Goal: Task Accomplishment & Management: Use online tool/utility

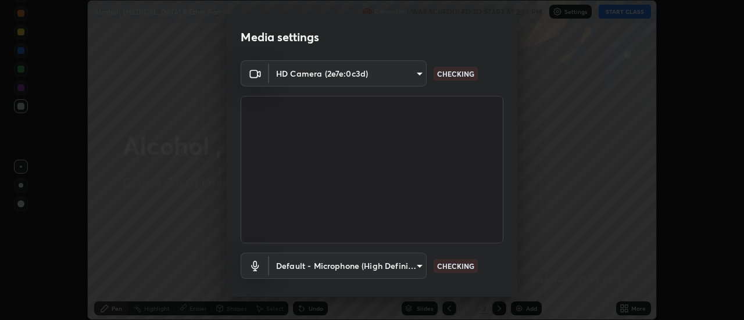
scroll to position [320, 744]
click at [300, 274] on body "Erase all Alcohol , [MEDICAL_DATA] & Ether Part - 1 Recording WAS SCHEDULED TO …" at bounding box center [372, 160] width 744 height 320
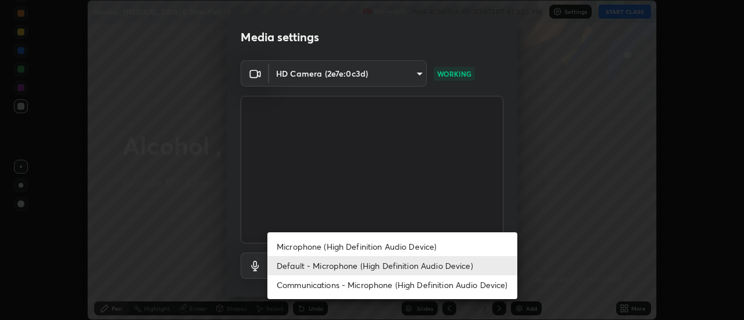
click at [291, 248] on li "Microphone (High Definition Audio Device)" at bounding box center [393, 246] width 250 height 19
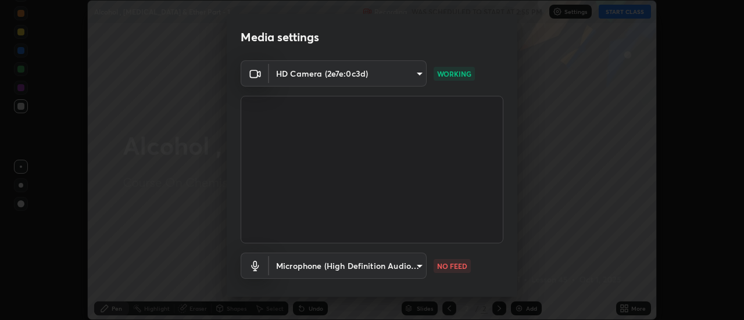
click at [285, 270] on body "Erase all Alcohol , [MEDICAL_DATA] & Ether Part - 1 Recording WAS SCHEDULED TO …" at bounding box center [372, 160] width 744 height 320
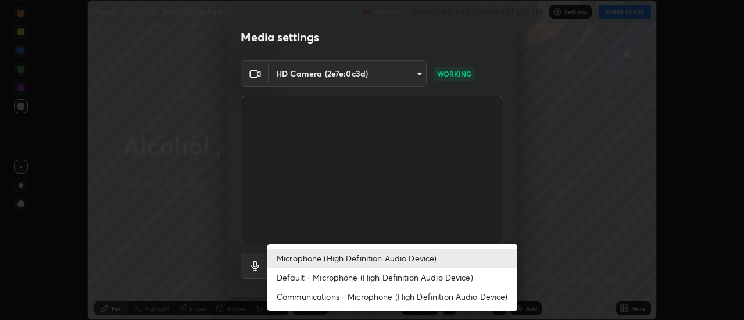
click at [287, 279] on li "Default - Microphone (High Definition Audio Device)" at bounding box center [393, 277] width 250 height 19
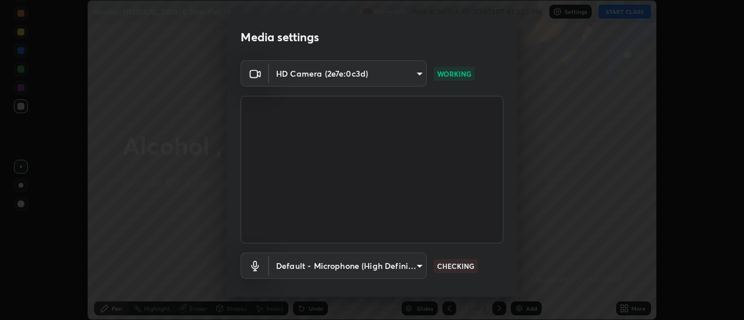
type input "default"
click at [280, 274] on body "Erase all Alcohol , Phenol & Ether Part - 1 Recording WAS SCHEDULED TO START AT…" at bounding box center [372, 160] width 744 height 320
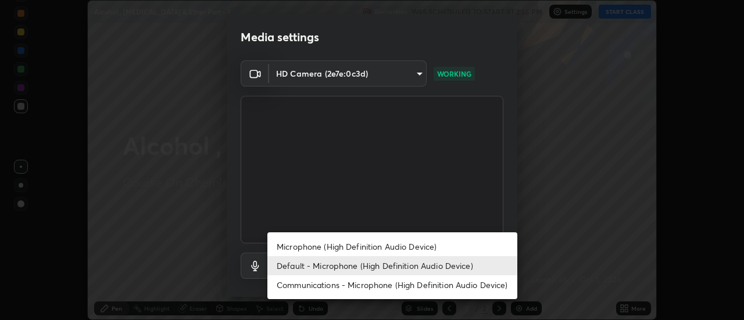
click at [287, 270] on li "Default - Microphone (High Definition Audio Device)" at bounding box center [393, 265] width 250 height 19
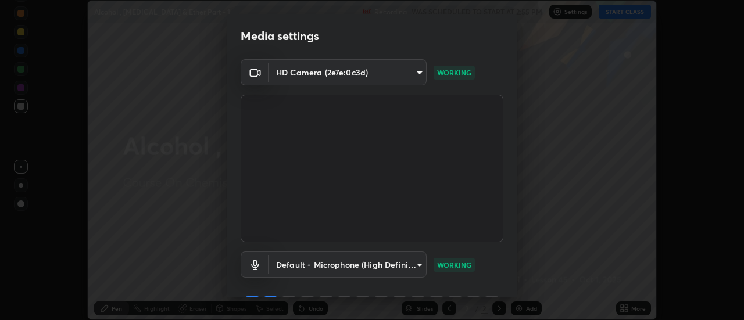
scroll to position [0, 0]
click at [359, 229] on video at bounding box center [372, 170] width 263 height 148
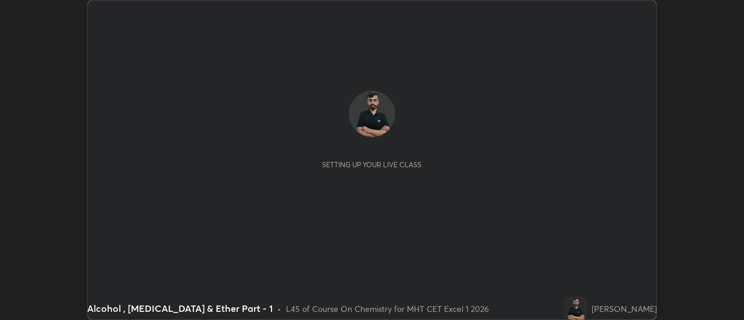
scroll to position [320, 744]
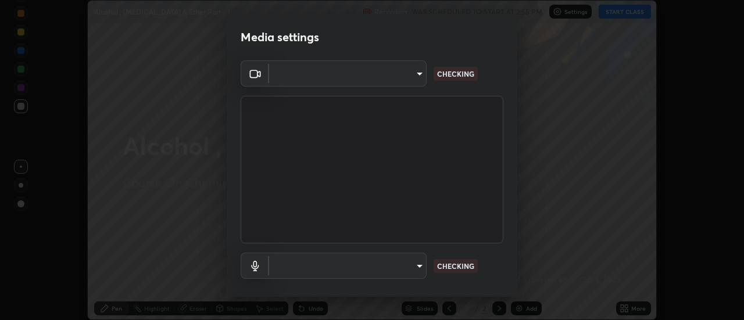
type input "4eebad9fb2b760257747d3faba0537f77ebfd590b97cb0ff6e10e17389be776b"
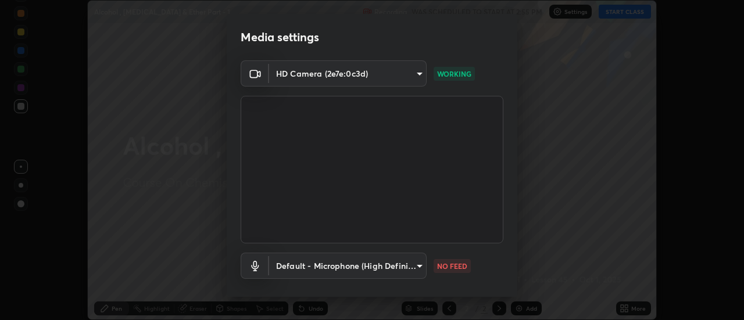
click at [369, 267] on body "Erase all Alcohol , [MEDICAL_DATA] & Ether Part - 1 Recording WAS SCHEDULED TO …" at bounding box center [372, 160] width 744 height 320
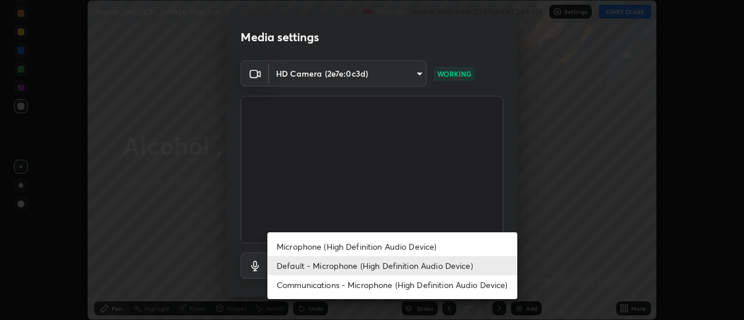
click at [293, 249] on li "Microphone (High Definition Audio Device)" at bounding box center [393, 246] width 250 height 19
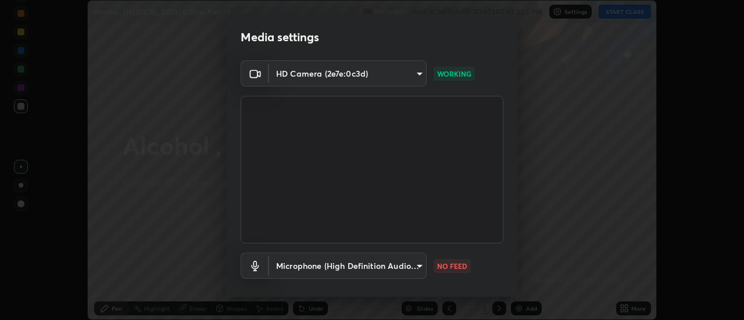
click at [288, 272] on body "Erase all Alcohol , [MEDICAL_DATA] & Ether Part - 1 Recording WAS SCHEDULED TO …" at bounding box center [372, 160] width 744 height 320
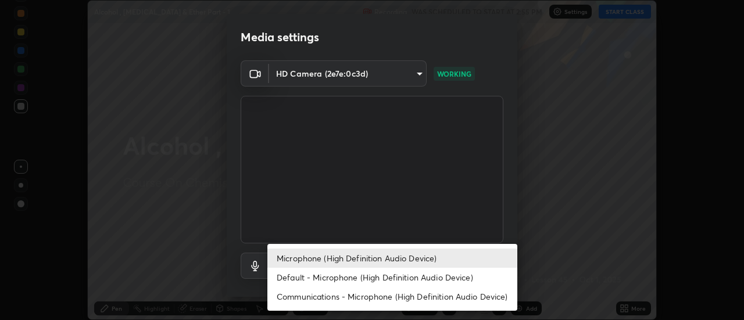
click at [287, 279] on li "Default - Microphone (High Definition Audio Device)" at bounding box center [393, 277] width 250 height 19
type input "default"
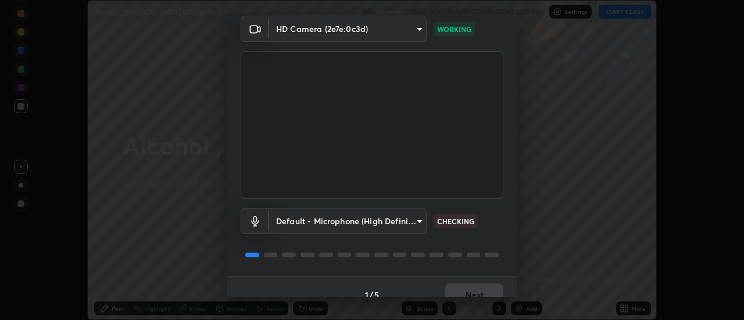
scroll to position [61, 0]
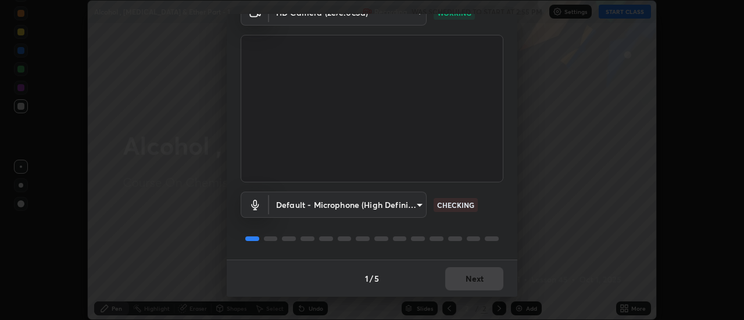
click at [414, 294] on div "1 / 5 Next" at bounding box center [372, 278] width 291 height 37
click at [468, 287] on button "Next" at bounding box center [474, 279] width 58 height 23
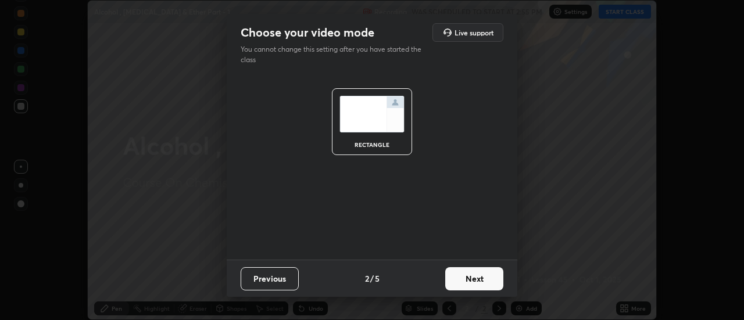
scroll to position [0, 0]
click at [469, 286] on button "Next" at bounding box center [474, 279] width 58 height 23
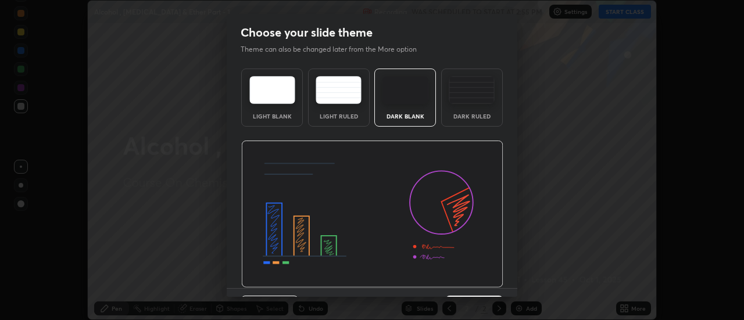
scroll to position [28, 0]
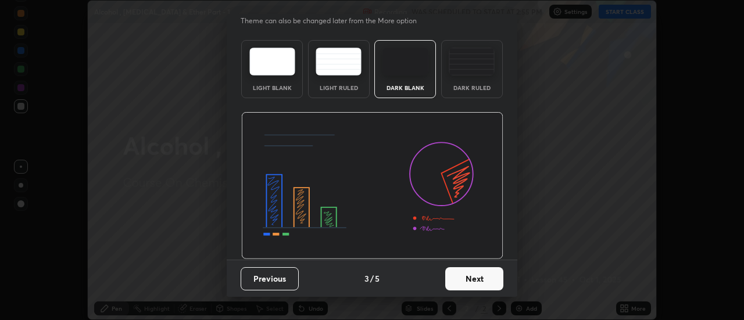
click at [467, 280] on button "Next" at bounding box center [474, 279] width 58 height 23
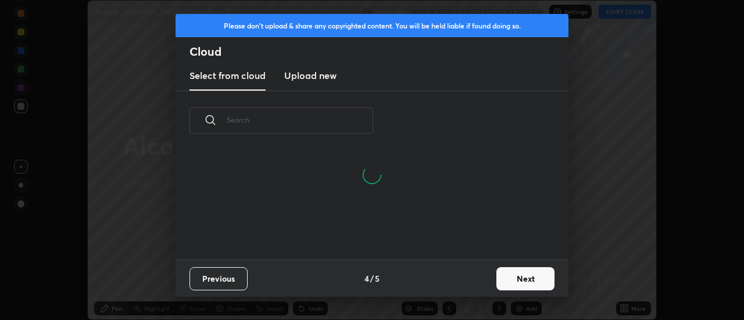
click at [502, 283] on button "Next" at bounding box center [526, 279] width 58 height 23
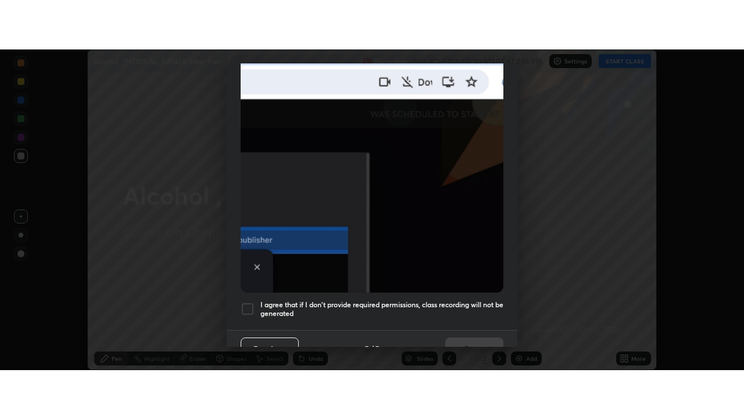
scroll to position [298, 0]
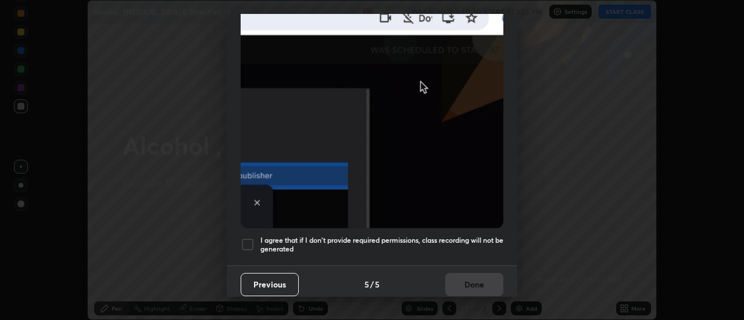
click at [251, 244] on div at bounding box center [248, 245] width 14 height 14
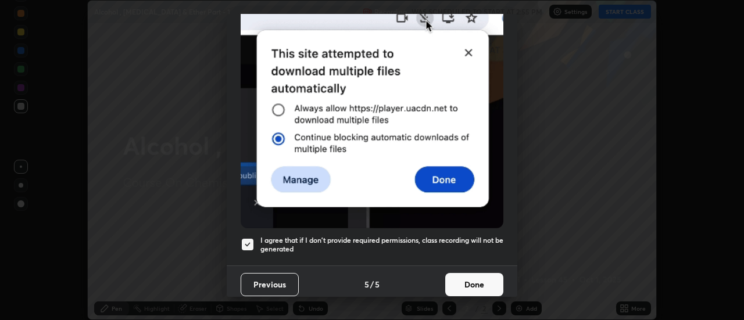
click at [482, 282] on button "Done" at bounding box center [474, 284] width 58 height 23
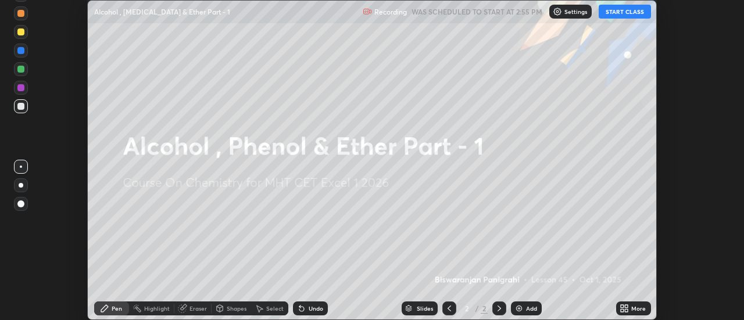
click at [627, 311] on icon at bounding box center [627, 310] width 3 height 3
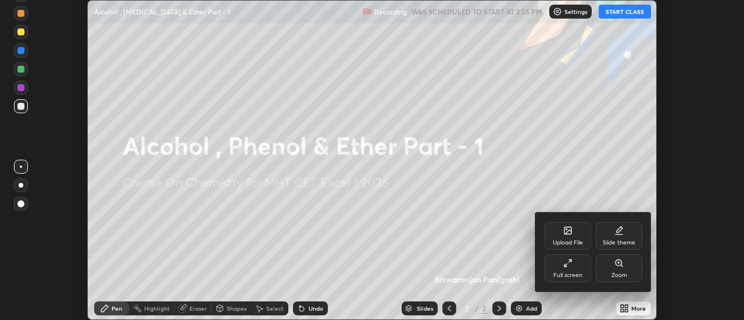
click at [570, 273] on div "Full screen" at bounding box center [568, 276] width 29 height 6
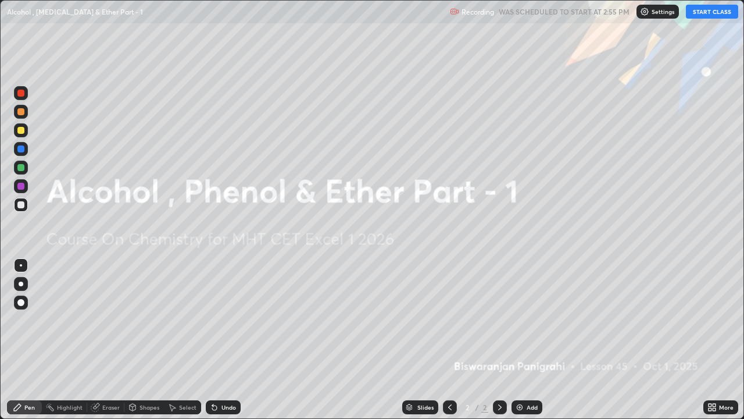
scroll to position [419, 744]
click at [519, 320] on div "Add" at bounding box center [527, 407] width 31 height 14
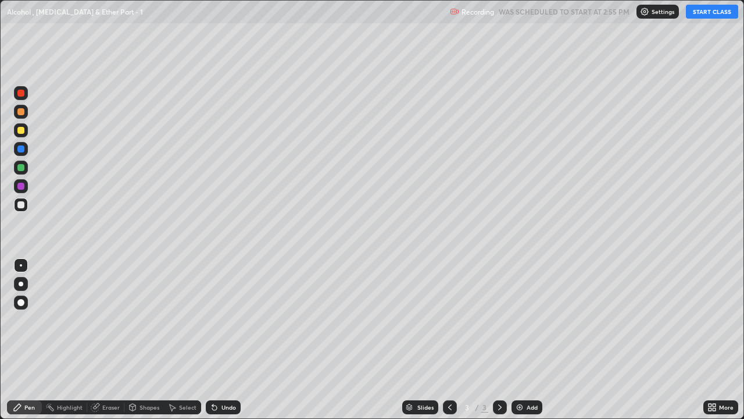
click at [699, 15] on button "START CLASS" at bounding box center [712, 12] width 52 height 14
click at [20, 284] on div at bounding box center [21, 283] width 5 height 5
click at [211, 320] on icon at bounding box center [214, 406] width 9 height 9
click at [22, 134] on div at bounding box center [21, 130] width 14 height 14
click at [213, 320] on icon at bounding box center [214, 407] width 5 height 5
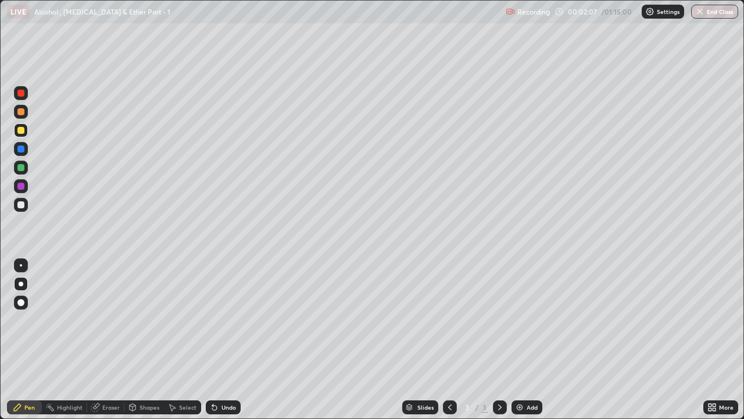
click at [22, 186] on div at bounding box center [20, 186] width 7 height 7
click at [24, 210] on div at bounding box center [21, 205] width 14 height 14
click at [518, 320] on img at bounding box center [519, 406] width 9 height 9
click at [220, 320] on div "Undo" at bounding box center [223, 407] width 35 height 14
click at [21, 131] on div at bounding box center [20, 130] width 7 height 7
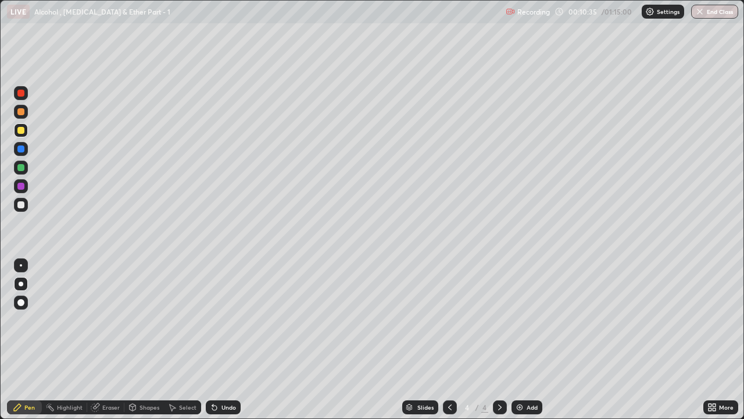
click at [22, 207] on div at bounding box center [20, 204] width 7 height 7
click at [24, 131] on div at bounding box center [20, 130] width 7 height 7
click at [27, 209] on div at bounding box center [21, 205] width 14 height 14
click at [26, 191] on div at bounding box center [21, 186] width 14 height 14
click at [25, 168] on div at bounding box center [21, 168] width 14 height 14
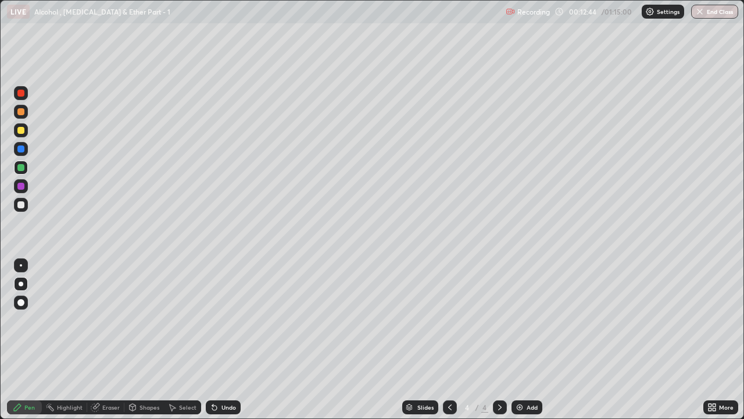
click at [20, 113] on div at bounding box center [20, 111] width 7 height 7
click at [229, 320] on div "Undo" at bounding box center [229, 407] width 15 height 6
click at [233, 320] on div "Undo" at bounding box center [229, 407] width 15 height 6
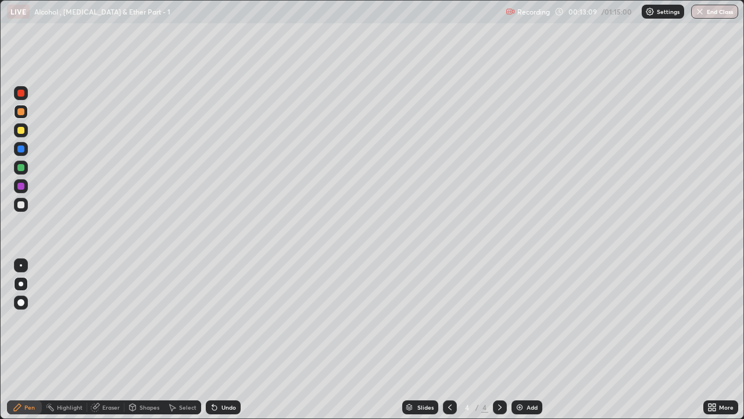
click at [236, 320] on div "Undo" at bounding box center [223, 407] width 35 height 14
click at [26, 204] on div at bounding box center [21, 205] width 14 height 14
click at [25, 187] on div at bounding box center [21, 186] width 14 height 14
click at [26, 208] on div at bounding box center [21, 205] width 14 height 14
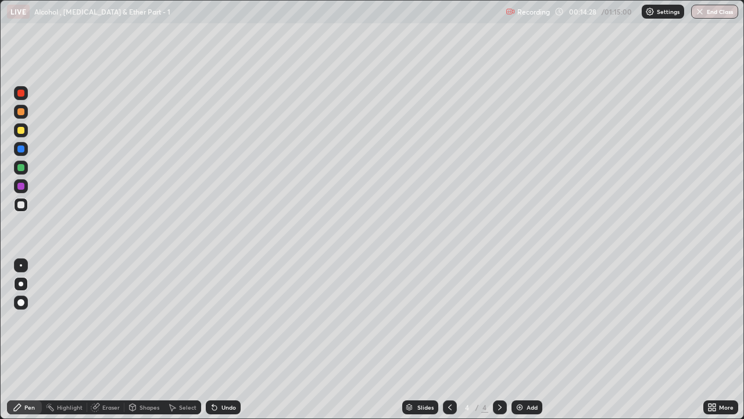
click at [26, 169] on div at bounding box center [21, 168] width 14 height 14
click at [233, 320] on div "Undo" at bounding box center [223, 407] width 35 height 14
click at [231, 320] on div "Undo" at bounding box center [229, 407] width 15 height 6
click at [227, 320] on div "Undo" at bounding box center [229, 407] width 15 height 6
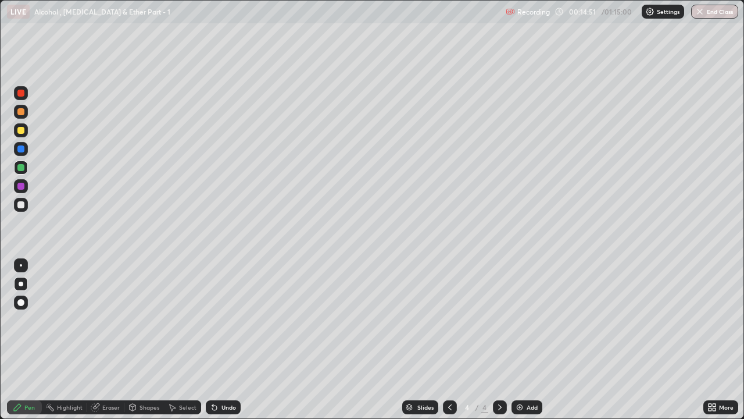
click at [227, 320] on div "Undo" at bounding box center [229, 407] width 15 height 6
click at [230, 320] on div "Undo" at bounding box center [223, 407] width 35 height 14
click at [234, 320] on div "Undo" at bounding box center [223, 407] width 35 height 14
click at [519, 320] on img at bounding box center [519, 406] width 9 height 9
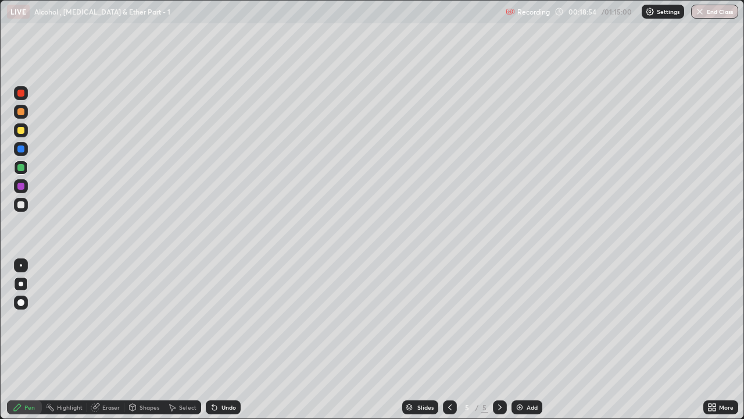
click at [24, 205] on div at bounding box center [20, 204] width 7 height 7
click at [22, 133] on div at bounding box center [20, 130] width 7 height 7
click at [212, 320] on icon at bounding box center [214, 407] width 5 height 5
click at [225, 320] on div "Undo" at bounding box center [229, 407] width 15 height 6
click at [223, 320] on div "Undo" at bounding box center [229, 407] width 15 height 6
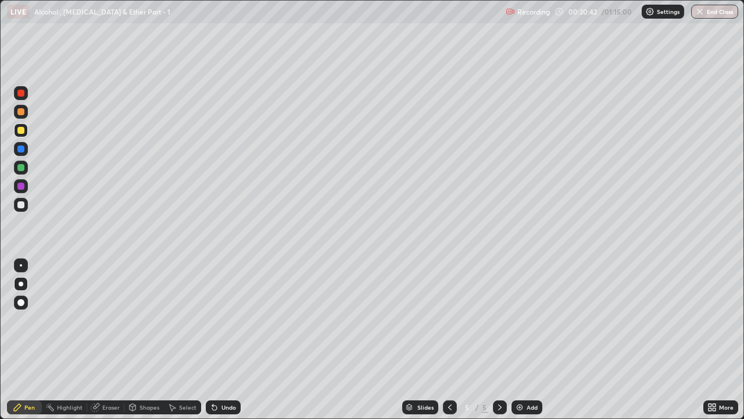
click at [24, 209] on div at bounding box center [21, 205] width 14 height 14
click at [108, 320] on div "Eraser" at bounding box center [110, 407] width 17 height 6
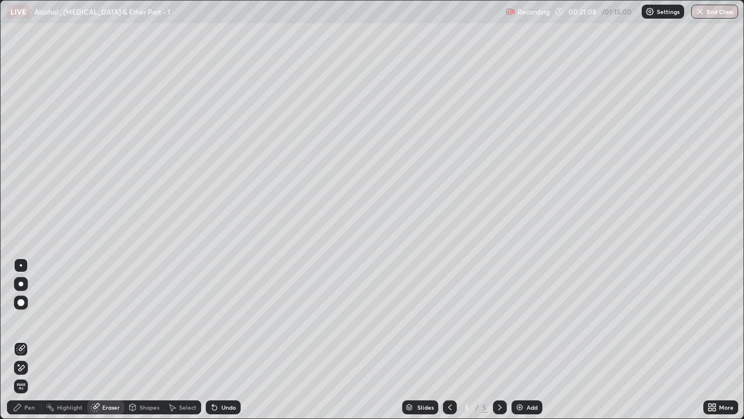
click at [30, 320] on div "Pen" at bounding box center [29, 407] width 10 height 6
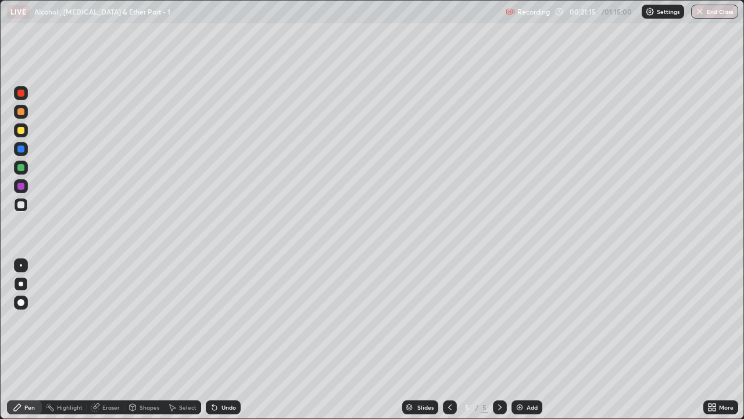
click at [22, 168] on div at bounding box center [20, 167] width 7 height 7
click at [239, 320] on div "Undo" at bounding box center [223, 407] width 35 height 14
click at [22, 205] on div at bounding box center [20, 204] width 7 height 7
click at [232, 320] on div "Undo" at bounding box center [223, 407] width 35 height 14
click at [120, 320] on div "Eraser" at bounding box center [105, 407] width 37 height 14
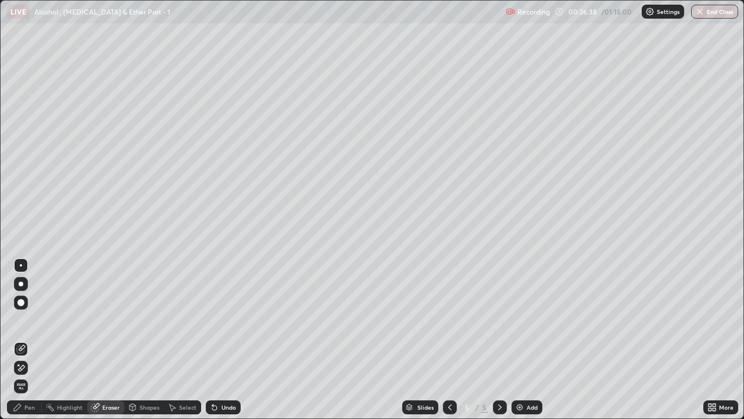
click at [30, 320] on div "Pen" at bounding box center [29, 407] width 10 height 6
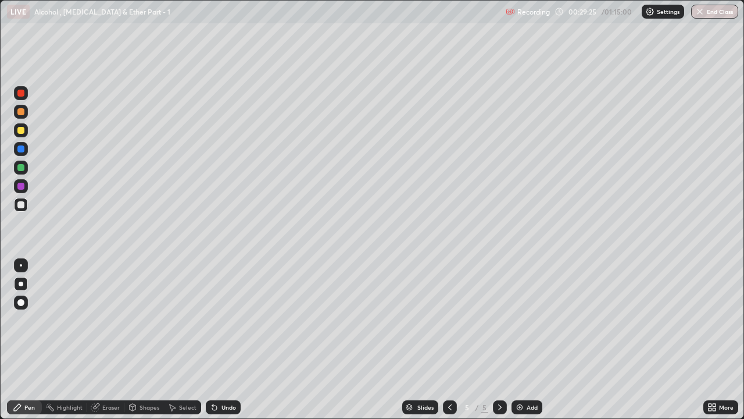
click at [522, 320] on div "Add" at bounding box center [527, 407] width 31 height 14
click at [224, 320] on div "Undo" at bounding box center [229, 407] width 15 height 6
click at [22, 167] on div at bounding box center [20, 167] width 7 height 7
click at [21, 131] on div at bounding box center [20, 130] width 7 height 7
click at [222, 320] on div "Undo" at bounding box center [229, 407] width 15 height 6
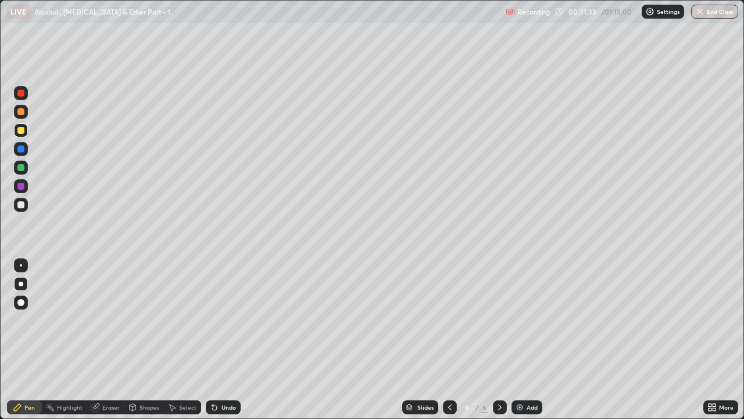
click at [22, 112] on div at bounding box center [20, 111] width 7 height 7
click at [224, 320] on div "Undo" at bounding box center [223, 407] width 35 height 14
click at [229, 320] on div "Undo" at bounding box center [223, 407] width 35 height 14
click at [213, 320] on icon at bounding box center [214, 407] width 5 height 5
click at [26, 205] on div at bounding box center [21, 205] width 14 height 14
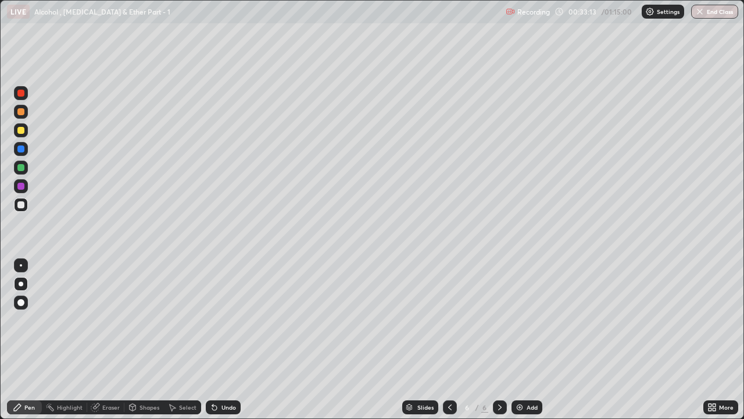
click at [229, 320] on div "Undo" at bounding box center [229, 407] width 15 height 6
click at [227, 320] on div "Undo" at bounding box center [223, 407] width 35 height 14
click at [226, 320] on div "Undo" at bounding box center [229, 407] width 15 height 6
click at [228, 320] on div "Undo" at bounding box center [223, 407] width 35 height 14
click at [230, 320] on div "Undo" at bounding box center [229, 407] width 15 height 6
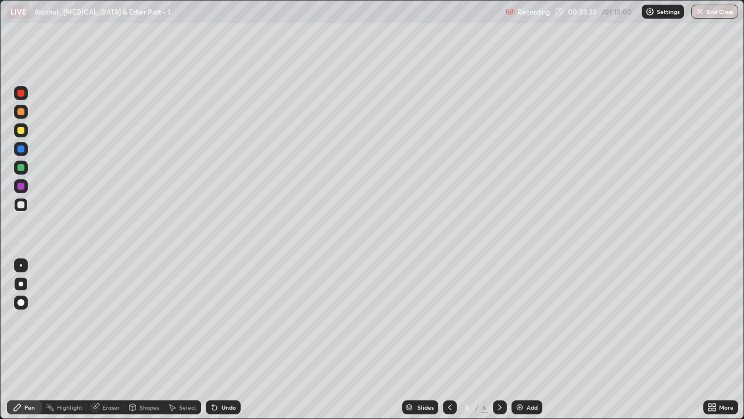
click at [230, 320] on div "Undo" at bounding box center [229, 407] width 15 height 6
click at [226, 320] on div "Undo" at bounding box center [229, 407] width 15 height 6
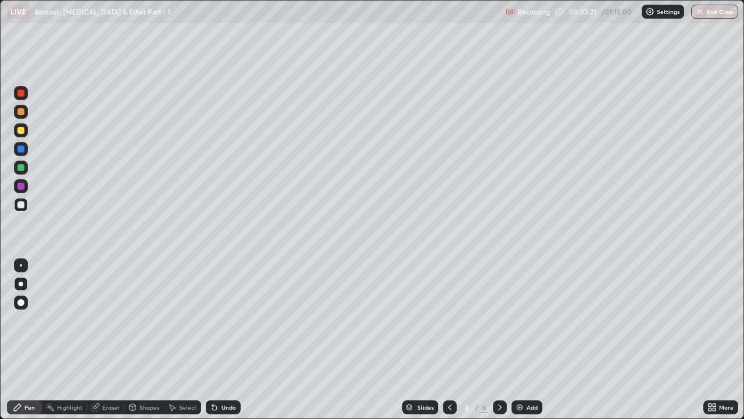
click at [224, 320] on div "Undo" at bounding box center [229, 407] width 15 height 6
click at [27, 135] on div at bounding box center [21, 130] width 14 height 19
click at [634, 320] on div "Slides 6 / 6 Add" at bounding box center [472, 406] width 463 height 23
click at [27, 113] on div at bounding box center [21, 112] width 14 height 14
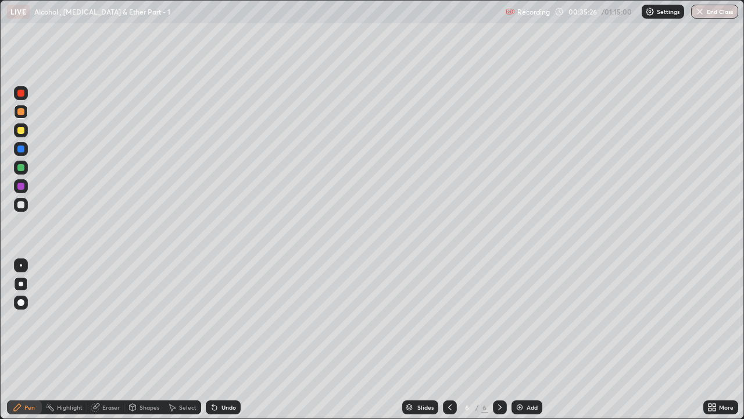
click at [23, 167] on div at bounding box center [20, 167] width 7 height 7
click at [518, 320] on img at bounding box center [519, 406] width 9 height 9
click at [21, 203] on div at bounding box center [20, 204] width 7 height 7
click at [26, 135] on div at bounding box center [21, 130] width 14 height 14
click at [238, 320] on div "Undo" at bounding box center [223, 407] width 35 height 14
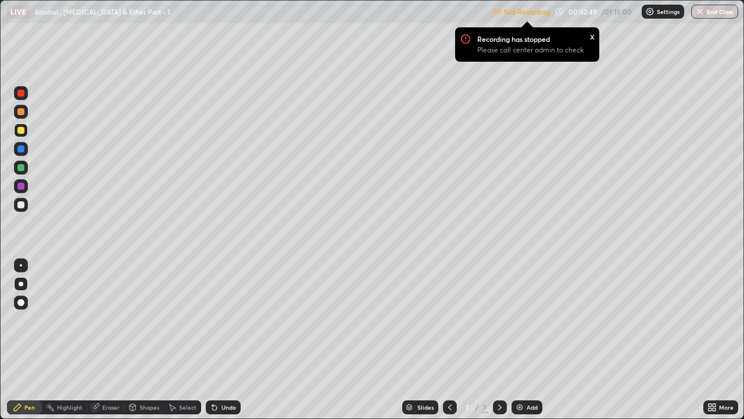
click at [657, 15] on p "Settings" at bounding box center [668, 12] width 23 height 6
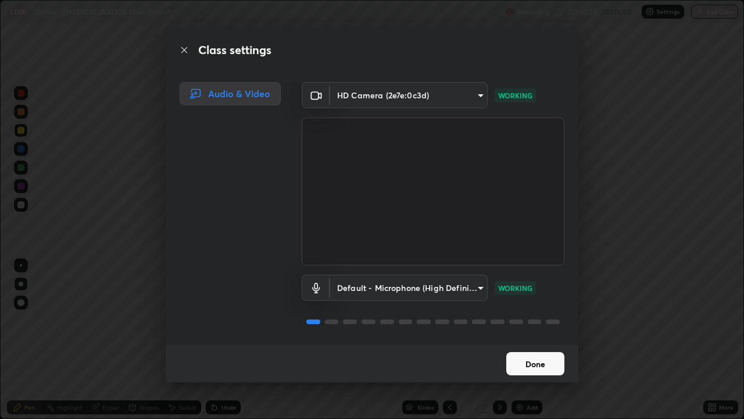
scroll to position [0, 0]
click at [551, 320] on button "Done" at bounding box center [536, 363] width 58 height 23
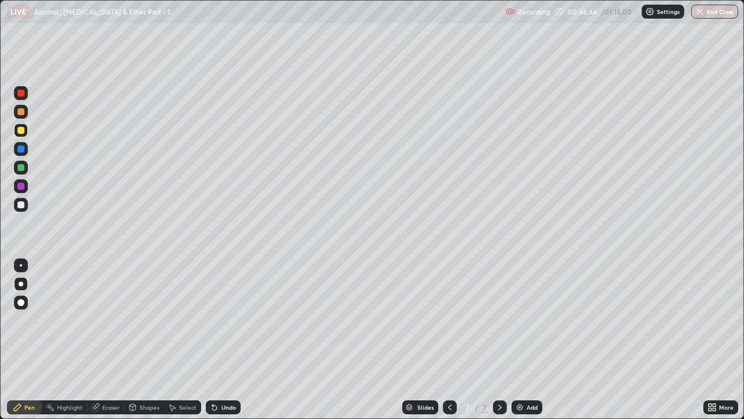
click at [519, 320] on img at bounding box center [519, 406] width 9 height 9
click at [98, 320] on icon at bounding box center [95, 408] width 8 height 8
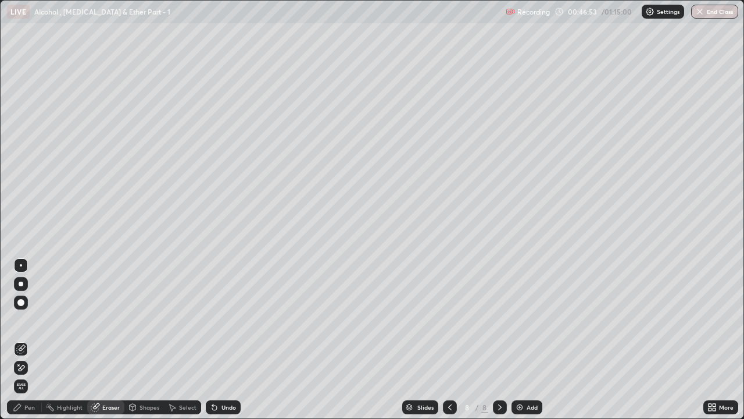
click at [23, 320] on div "Pen" at bounding box center [24, 407] width 35 height 14
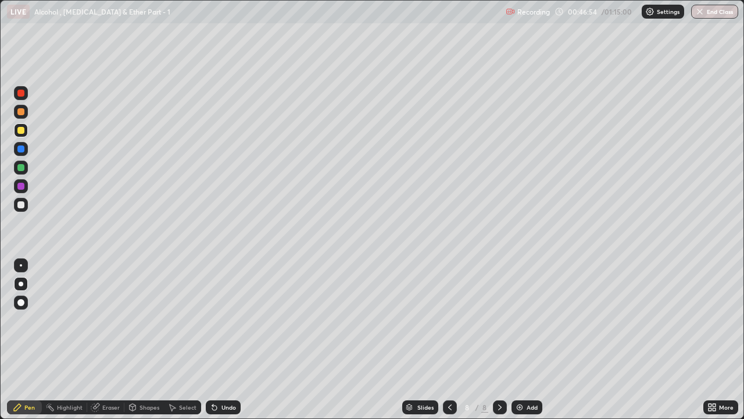
click at [20, 205] on div at bounding box center [20, 204] width 7 height 7
click at [22, 114] on div at bounding box center [20, 111] width 7 height 7
click at [216, 320] on icon at bounding box center [214, 406] width 9 height 9
click at [213, 320] on icon at bounding box center [214, 407] width 5 height 5
click at [22, 205] on div at bounding box center [20, 204] width 7 height 7
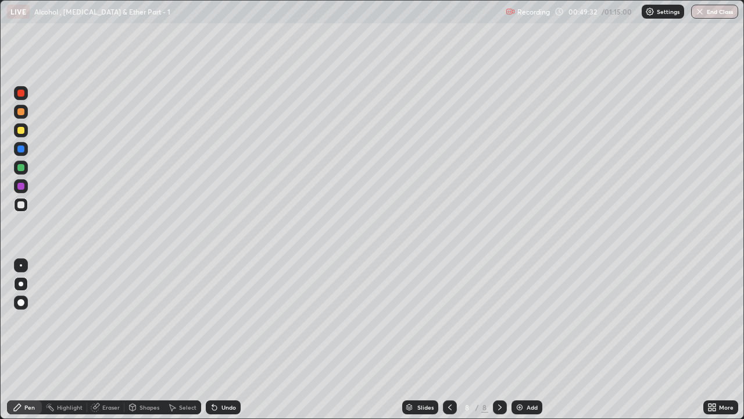
click at [25, 130] on div at bounding box center [21, 130] width 14 height 14
click at [229, 320] on div "Undo" at bounding box center [229, 407] width 15 height 6
click at [450, 320] on icon at bounding box center [449, 407] width 3 height 6
click at [449, 320] on icon at bounding box center [449, 406] width 9 height 9
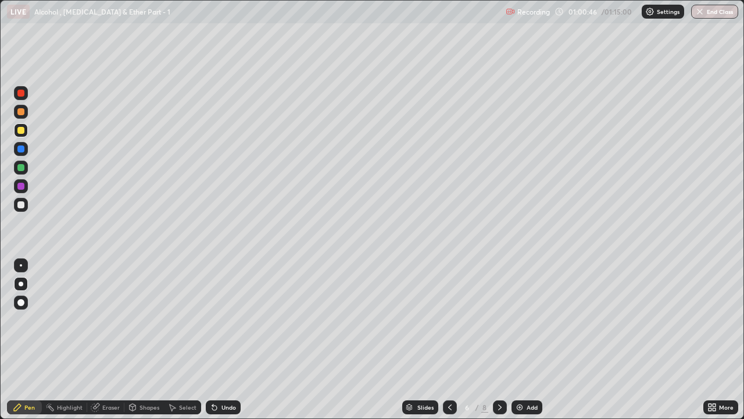
click at [448, 320] on icon at bounding box center [449, 407] width 3 height 6
click at [449, 320] on icon at bounding box center [449, 406] width 9 height 9
click at [451, 320] on icon at bounding box center [449, 406] width 9 height 9
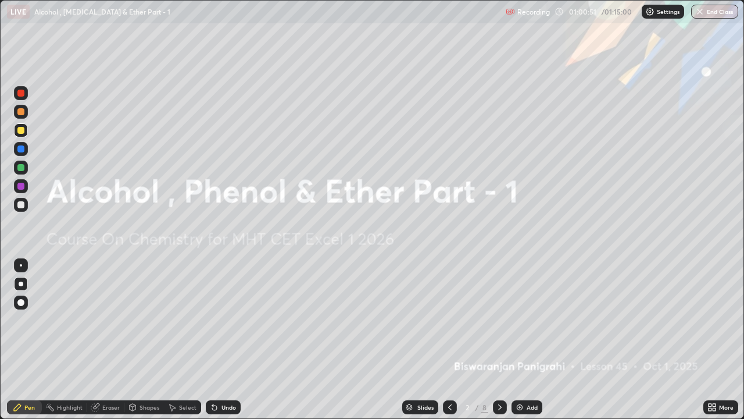
click at [497, 320] on icon at bounding box center [499, 406] width 9 height 9
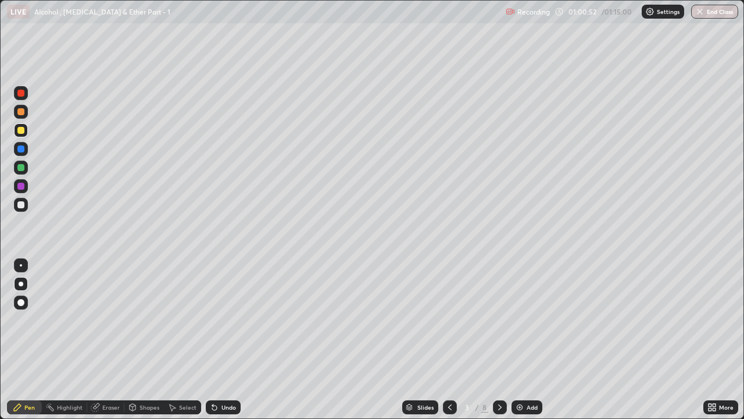
click at [499, 320] on icon at bounding box center [499, 406] width 9 height 9
click at [449, 320] on icon at bounding box center [449, 406] width 9 height 9
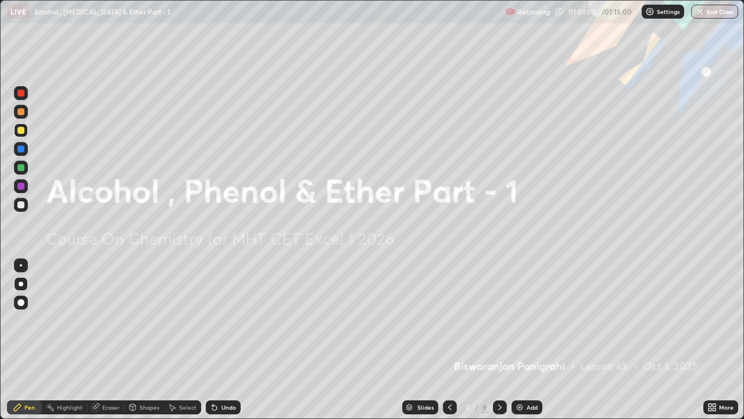
click at [450, 320] on icon at bounding box center [449, 406] width 9 height 9
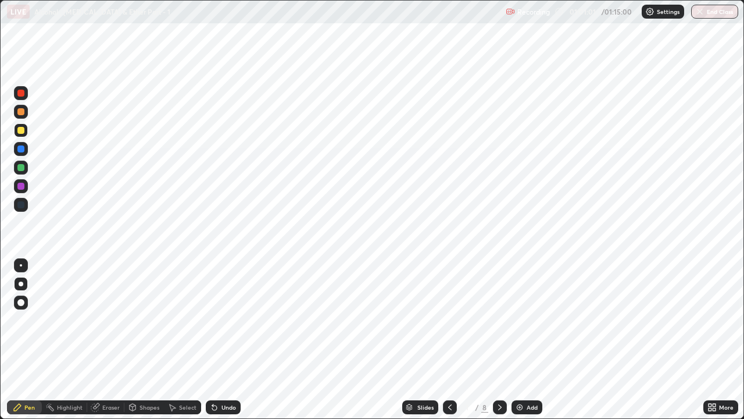
click at [499, 320] on icon at bounding box center [499, 406] width 9 height 9
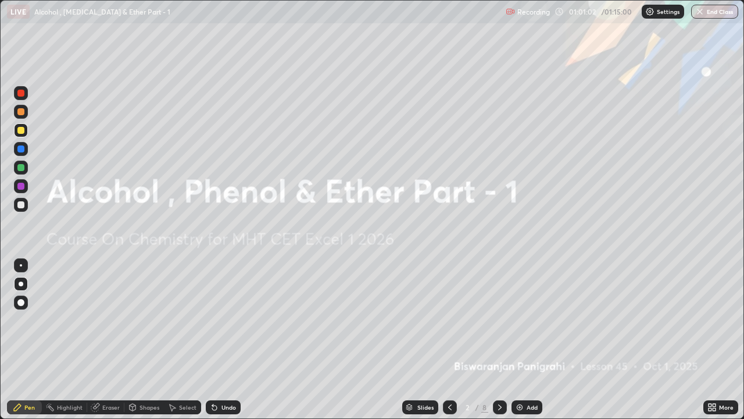
click at [499, 320] on icon at bounding box center [499, 406] width 9 height 9
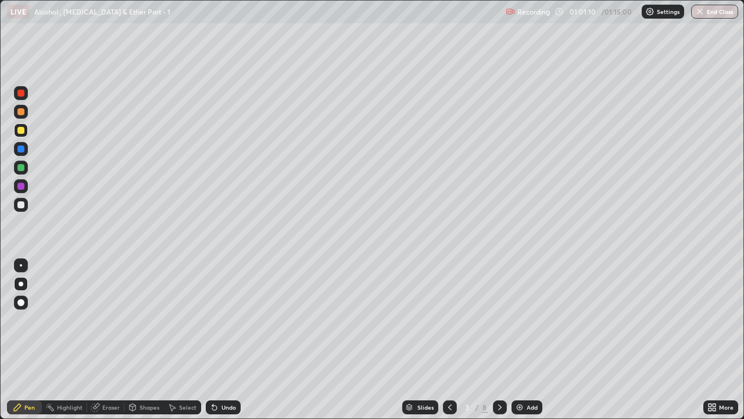
click at [449, 320] on icon at bounding box center [449, 406] width 9 height 9
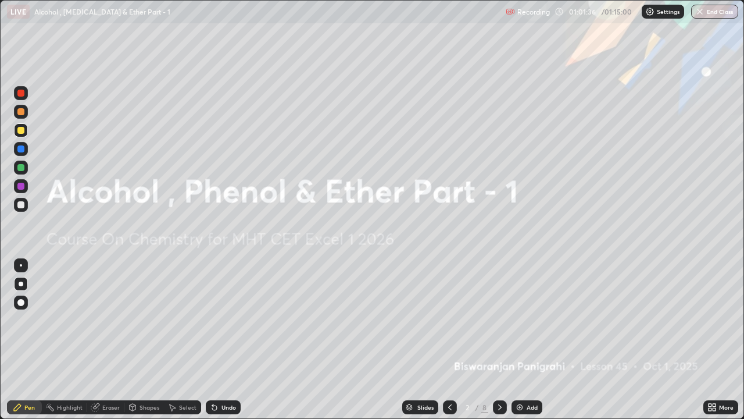
click at [499, 320] on icon at bounding box center [499, 406] width 9 height 9
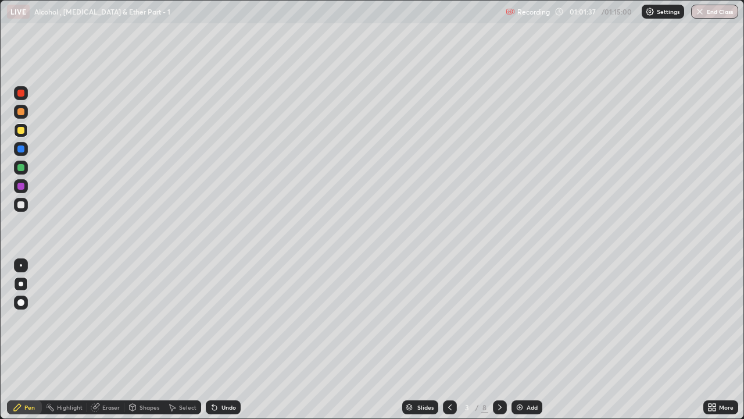
click at [496, 320] on div at bounding box center [500, 407] width 14 height 14
click at [499, 320] on icon at bounding box center [499, 406] width 9 height 9
click at [497, 320] on icon at bounding box center [499, 406] width 9 height 9
click at [498, 320] on icon at bounding box center [499, 406] width 9 height 9
click at [499, 320] on icon at bounding box center [499, 406] width 9 height 9
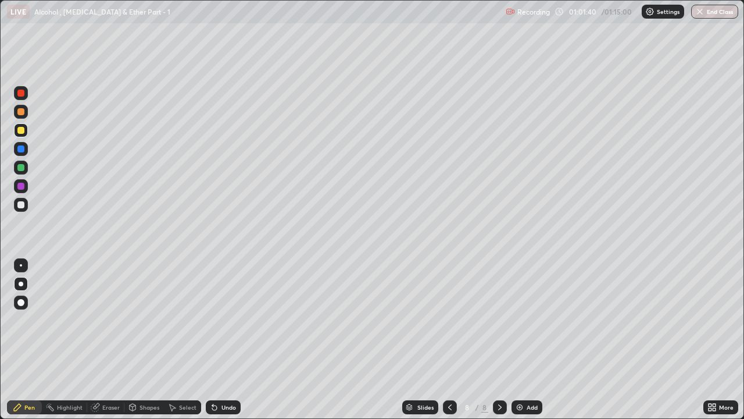
click at [505, 320] on div at bounding box center [500, 407] width 14 height 14
click at [499, 320] on icon at bounding box center [499, 406] width 9 height 9
click at [518, 320] on img at bounding box center [519, 406] width 9 height 9
click at [25, 211] on div at bounding box center [21, 205] width 14 height 14
click at [26, 188] on div at bounding box center [21, 186] width 14 height 14
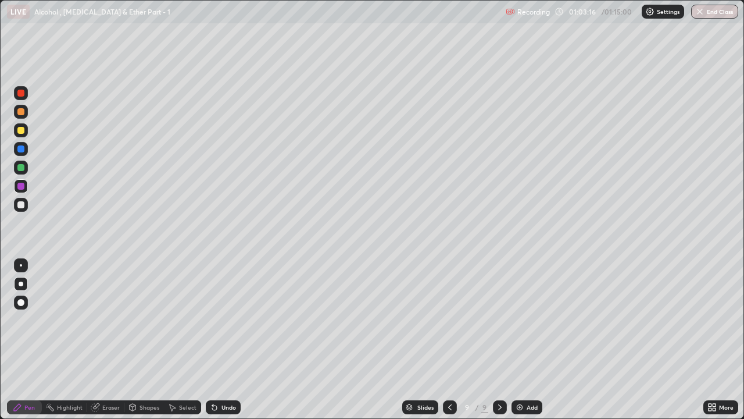
click at [217, 320] on icon at bounding box center [214, 406] width 9 height 9
click at [213, 320] on icon at bounding box center [214, 407] width 5 height 5
click at [26, 208] on div at bounding box center [21, 205] width 14 height 14
click at [227, 320] on div "Undo" at bounding box center [229, 407] width 15 height 6
click at [228, 320] on div "Undo" at bounding box center [223, 407] width 35 height 14
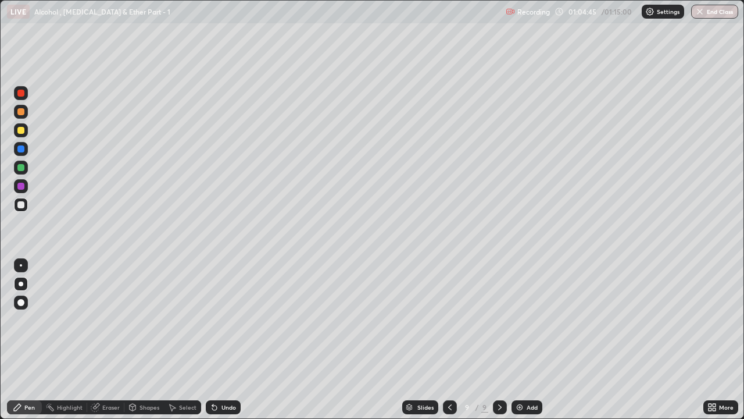
click at [27, 131] on div at bounding box center [21, 130] width 14 height 14
click at [722, 10] on button "End Class" at bounding box center [714, 12] width 47 height 14
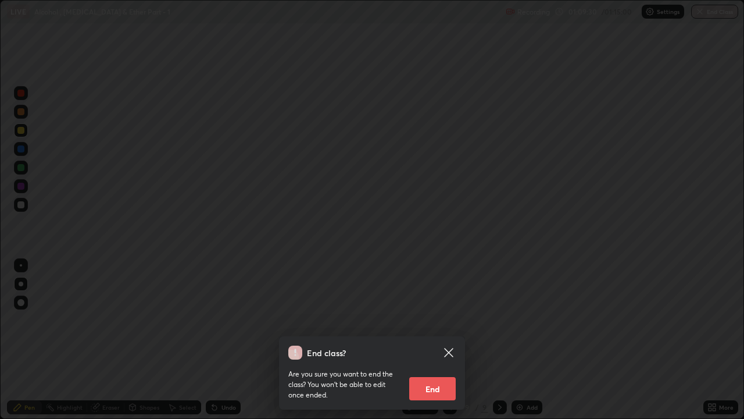
click at [431, 320] on button "End" at bounding box center [432, 388] width 47 height 23
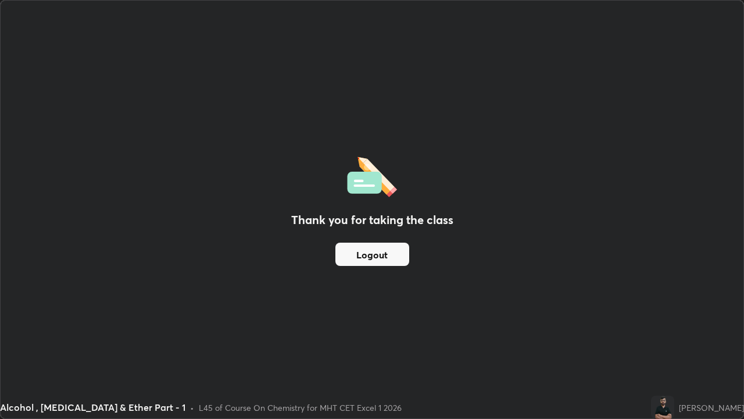
click at [385, 259] on button "Logout" at bounding box center [373, 253] width 74 height 23
click at [386, 255] on button "Logout" at bounding box center [373, 253] width 74 height 23
